Goal: Task Accomplishment & Management: Use online tool/utility

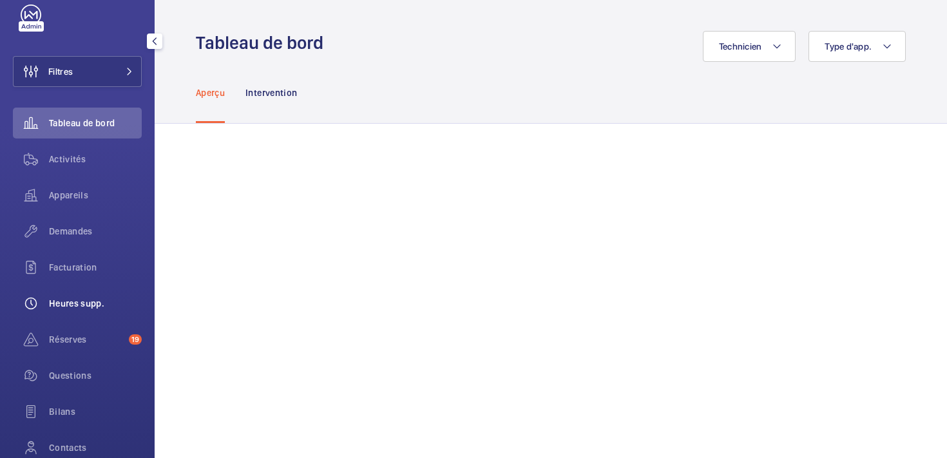
scroll to position [39, 0]
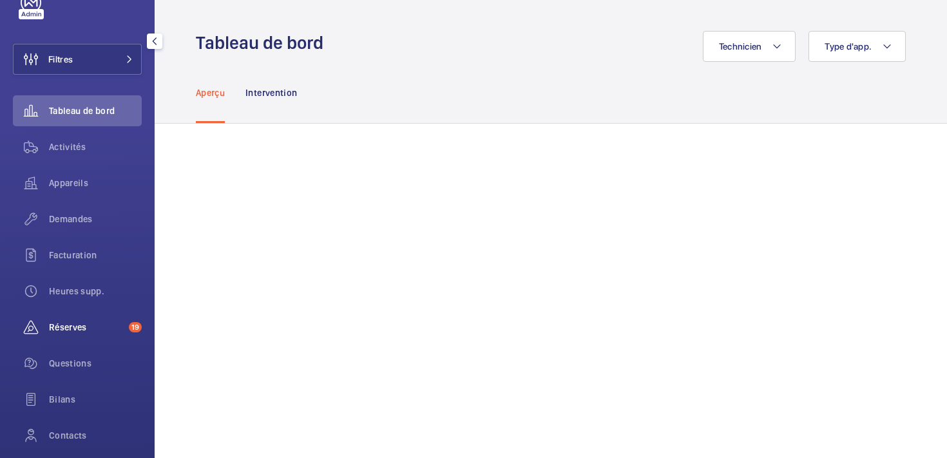
click at [64, 333] on span "Réserves" at bounding box center [86, 327] width 75 height 13
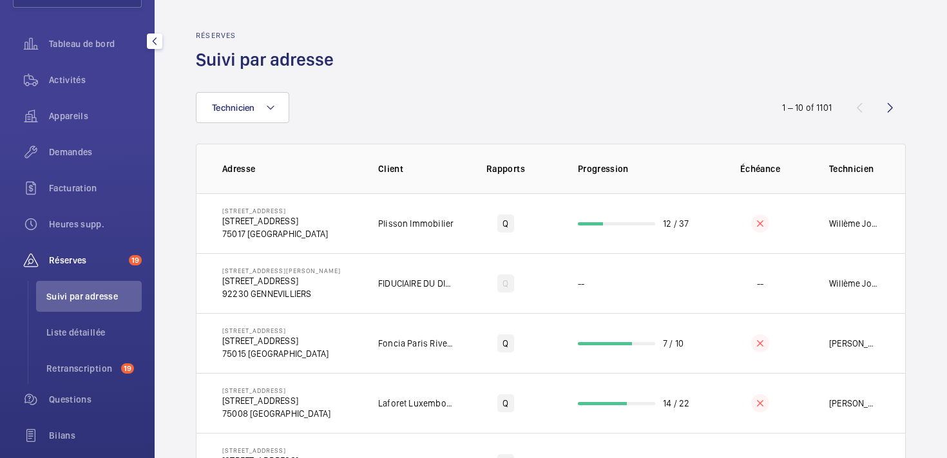
scroll to position [122, 0]
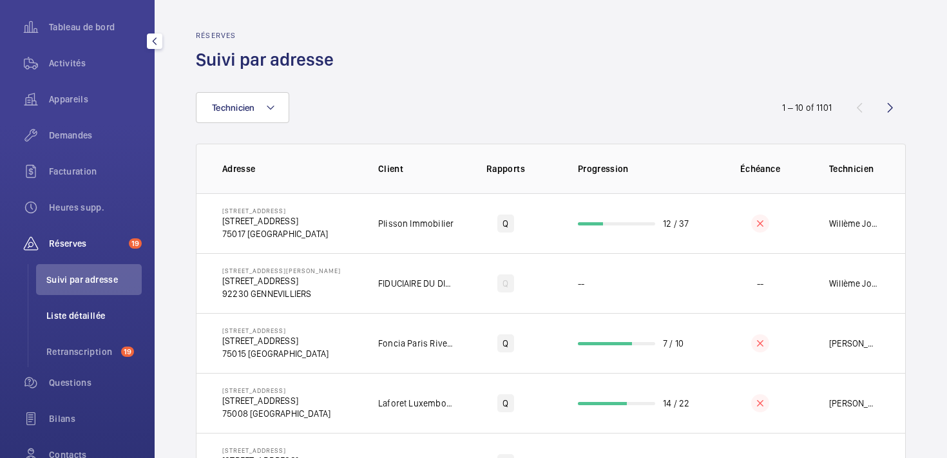
click at [79, 313] on span "Liste détaillée" at bounding box center [93, 315] width 95 height 13
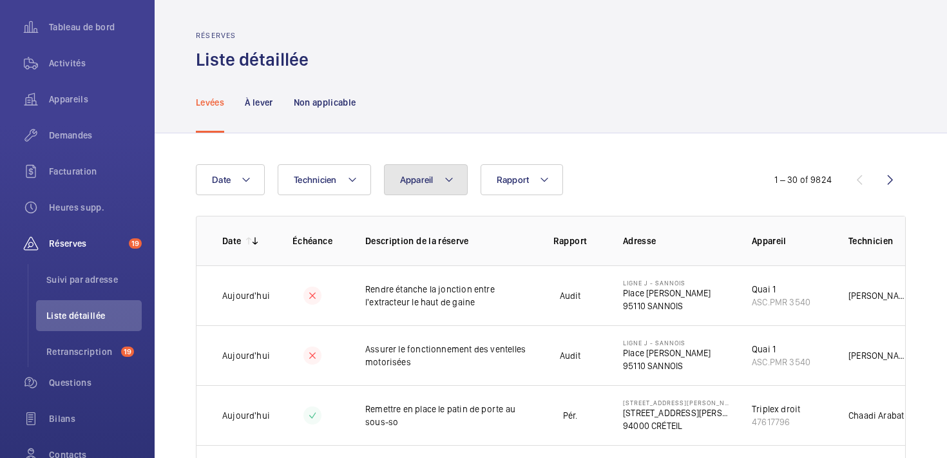
click at [441, 177] on button "Appareil" at bounding box center [426, 179] width 84 height 31
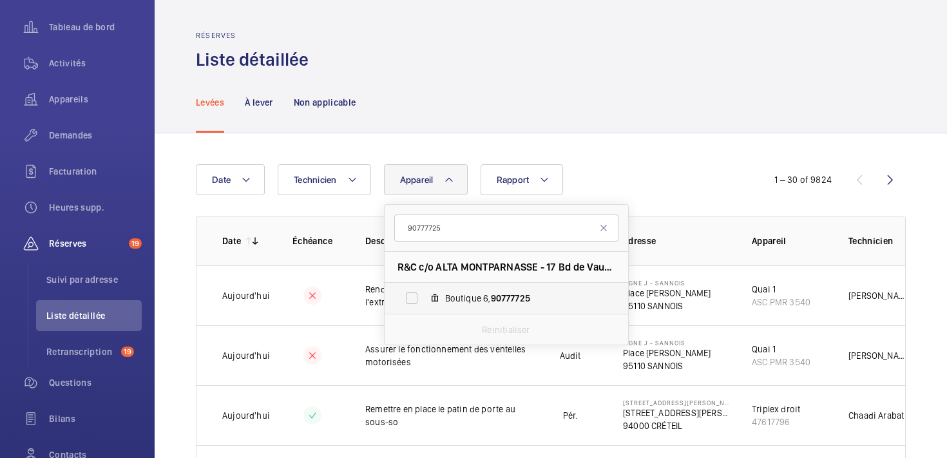
type input "90777725"
click at [466, 295] on span "Boutique 6, 90777725" at bounding box center [520, 298] width 150 height 13
click at [425, 295] on input "Boutique 6, 90777725" at bounding box center [412, 298] width 26 height 26
checkbox input "true"
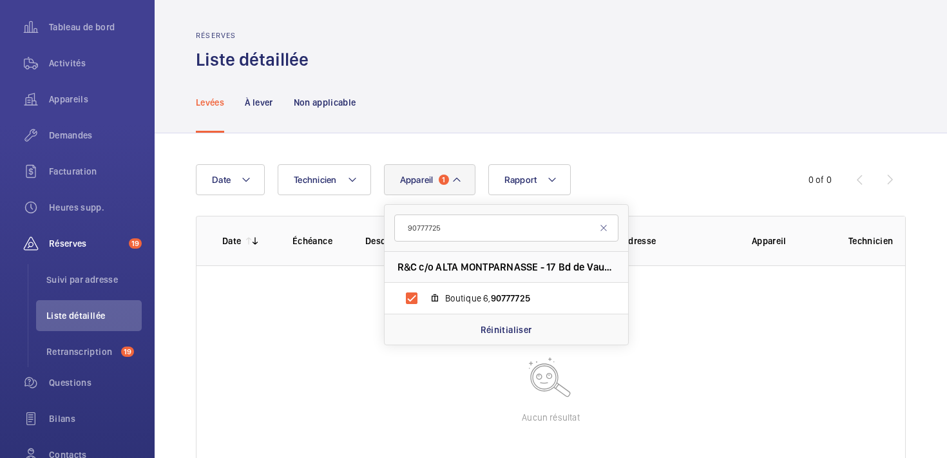
click at [665, 140] on div "Date Technicien Appareil 1 90777725 R&C c/o ALTA MONTPARNASSE - 17 Bd de Vaugir…" at bounding box center [551, 337] width 793 height 408
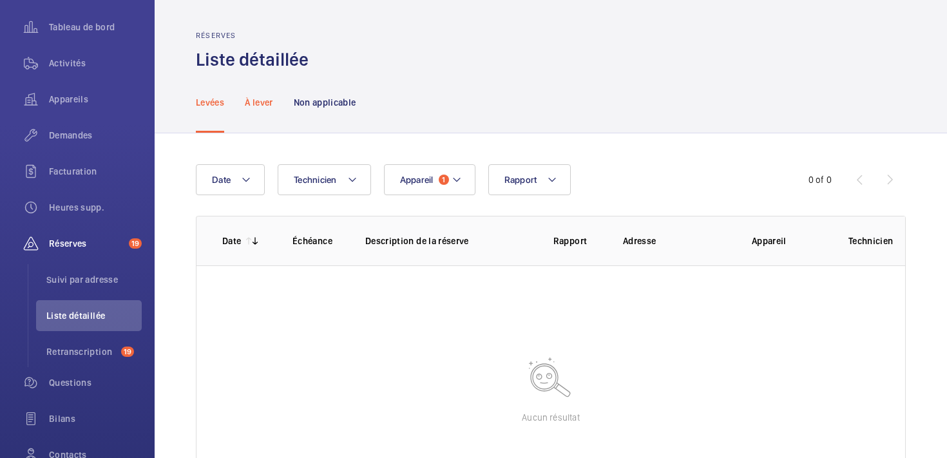
click at [258, 104] on p "À lever" at bounding box center [259, 102] width 28 height 13
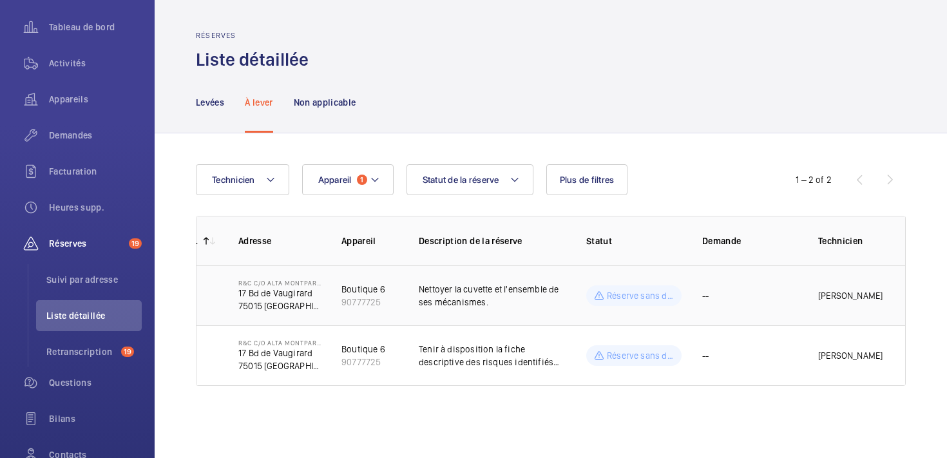
scroll to position [0, 122]
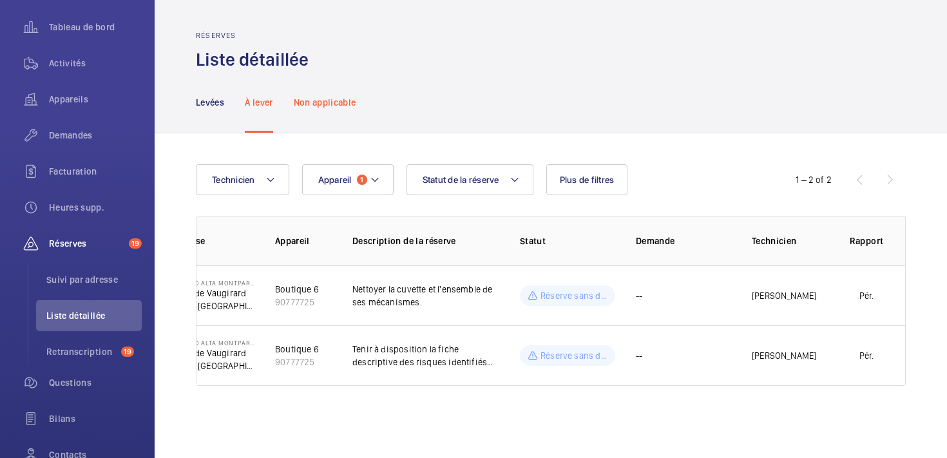
click at [333, 106] on p "Non applicable" at bounding box center [325, 102] width 63 height 13
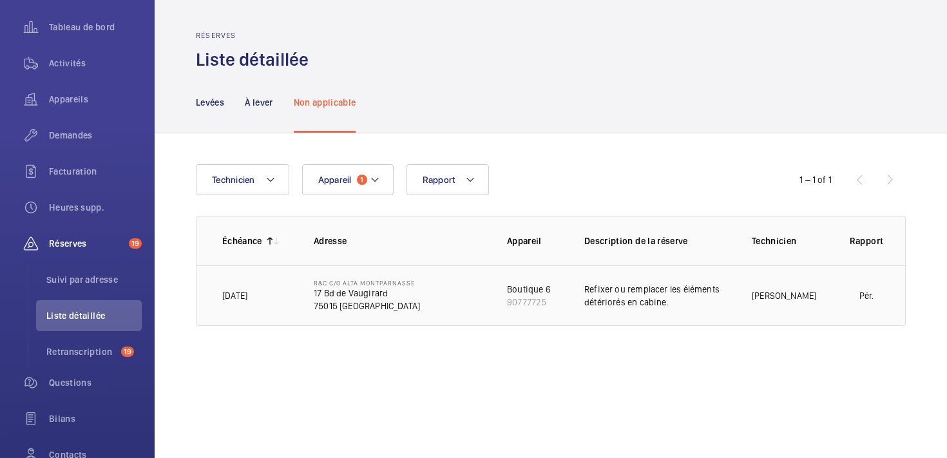
click at [800, 304] on td "[PERSON_NAME]" at bounding box center [779, 296] width 97 height 61
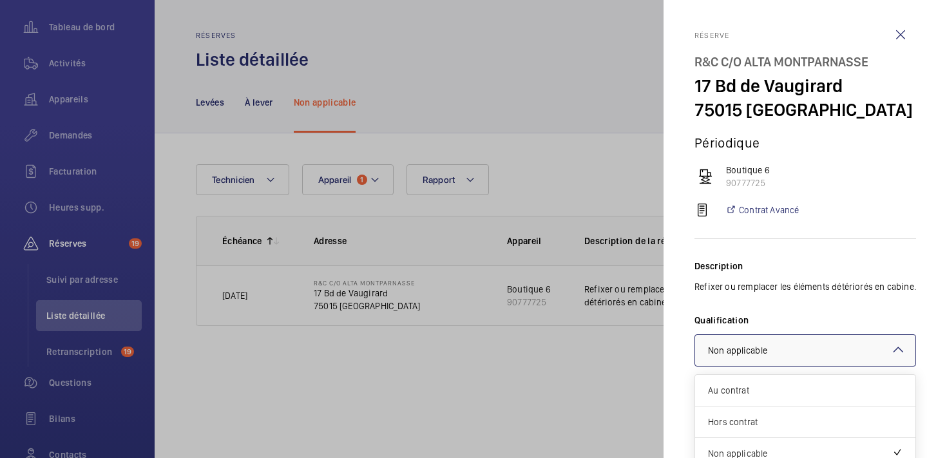
click at [797, 354] on div "× Non applicable" at bounding box center [754, 350] width 92 height 13
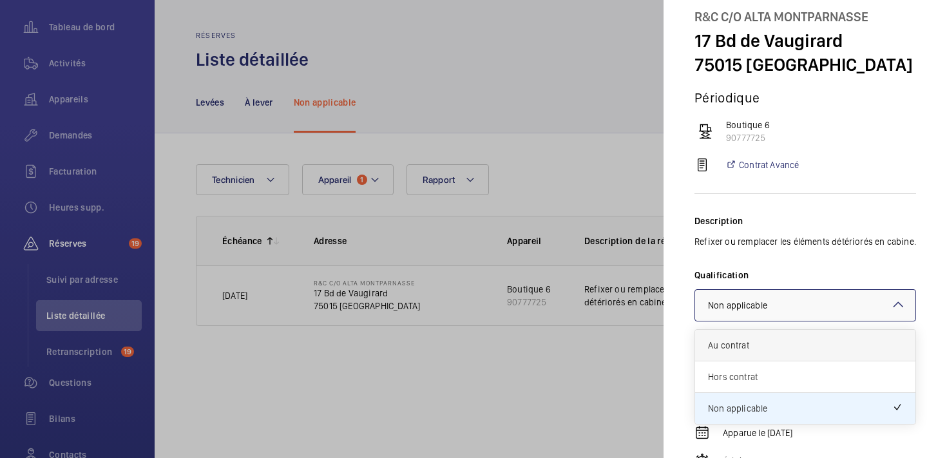
scroll to position [46, 0]
click at [762, 351] on span "Au contrat" at bounding box center [805, 344] width 195 height 13
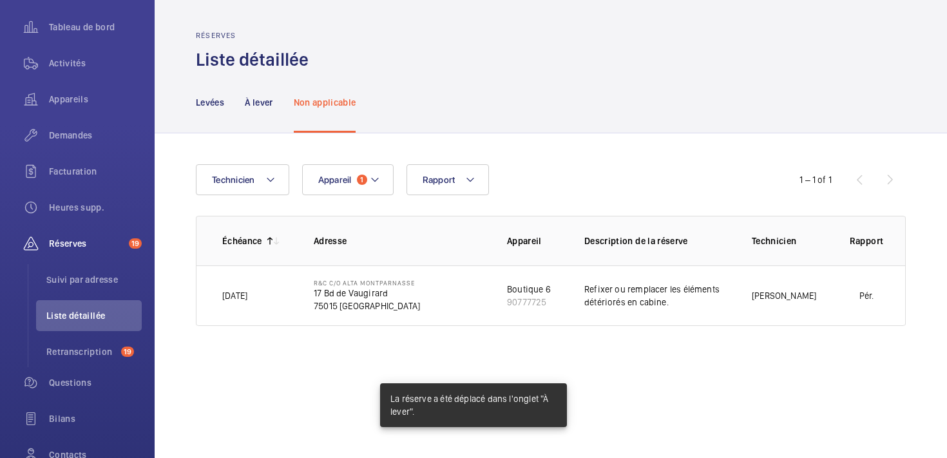
scroll to position [0, 0]
click at [266, 100] on p "À lever" at bounding box center [259, 102] width 28 height 13
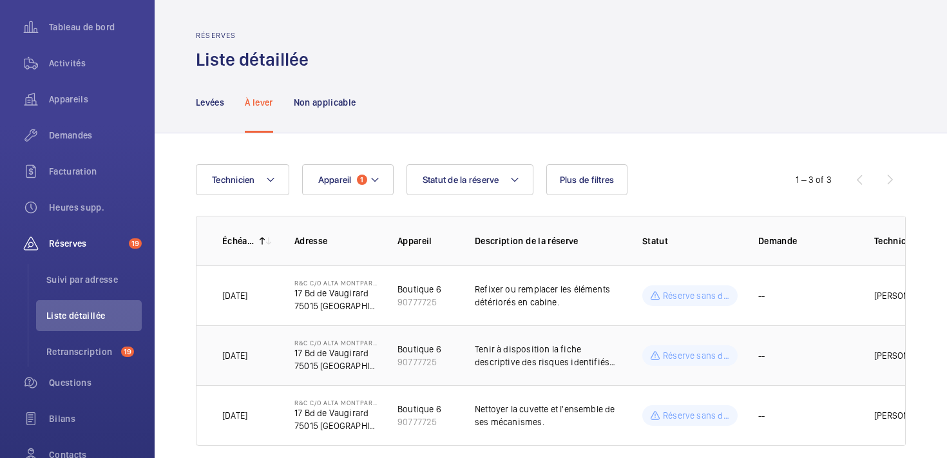
scroll to position [19, 0]
